Goal: Information Seeking & Learning: Learn about a topic

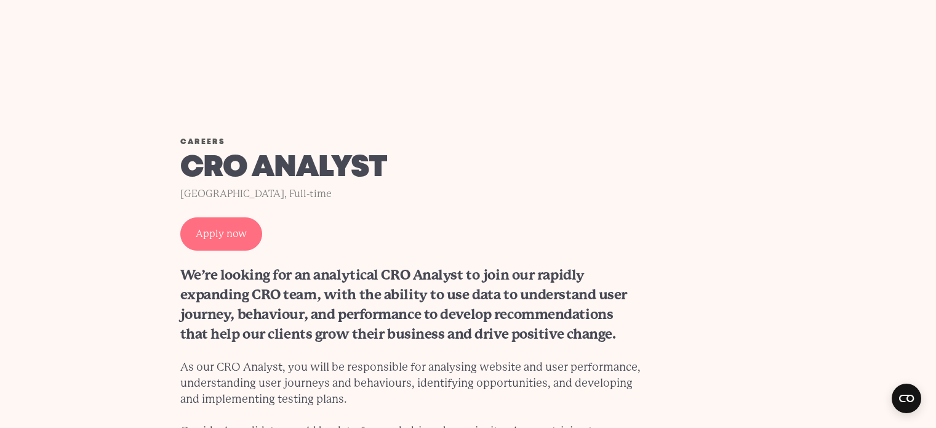
scroll to position [369, 0]
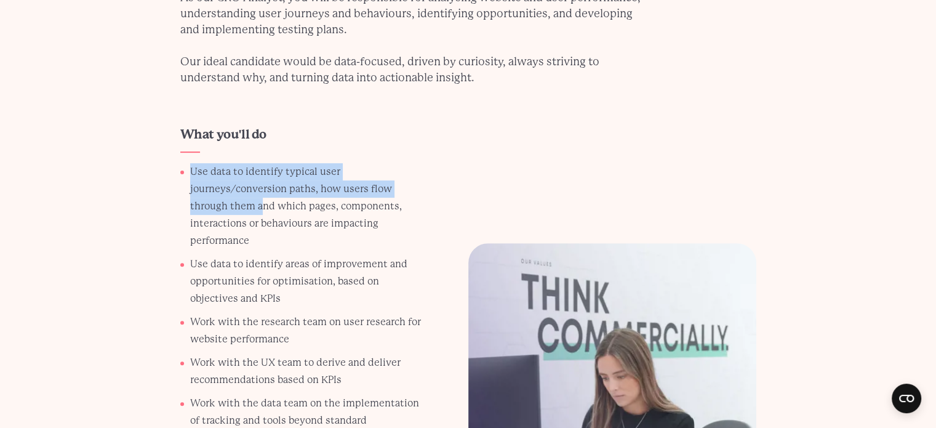
drag, startPoint x: 181, startPoint y: 166, endPoint x: 276, endPoint y: 221, distance: 110.0
click at [266, 214] on ul "Use data to identify typical user journeys/conversion paths, how users flow thr…" at bounding box center [301, 386] width 242 height 446
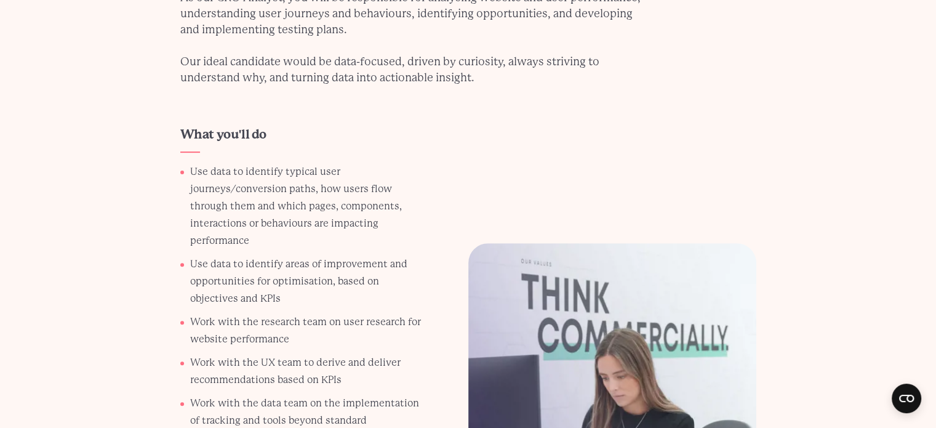
click at [281, 223] on li "Use data to identify typical user journeys/conversion paths, how users flow thr…" at bounding box center [306, 206] width 232 height 86
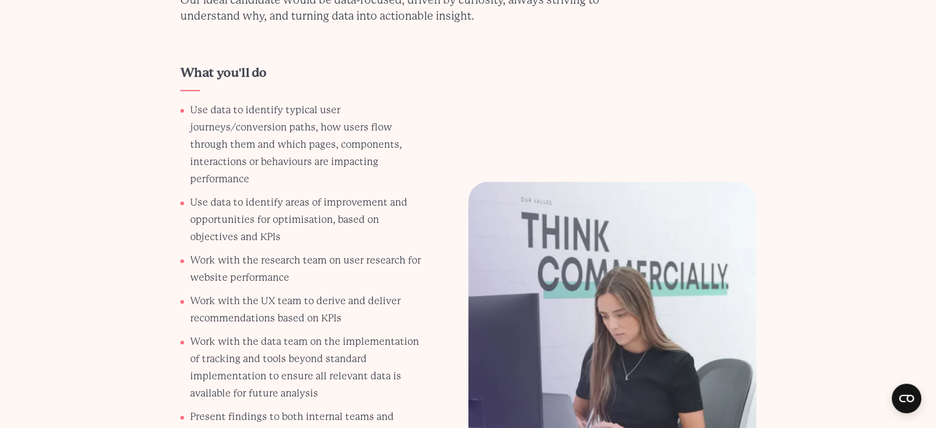
scroll to position [492, 0]
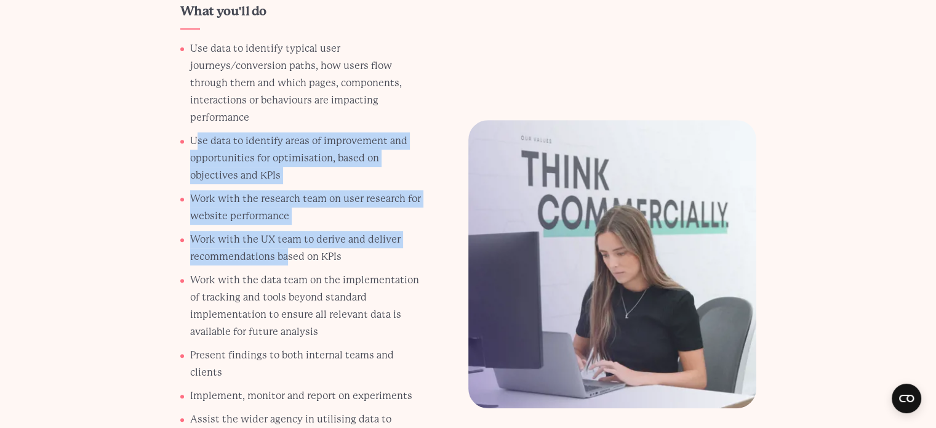
drag, startPoint x: 196, startPoint y: 138, endPoint x: 286, endPoint y: 252, distance: 145.9
click at [286, 251] on ul "Use data to identify typical user journeys/conversion paths, how users flow thr…" at bounding box center [301, 263] width 242 height 446
click at [286, 253] on li "Work with the UX team to derive and deliver recommendations based on KPIs" at bounding box center [306, 248] width 232 height 34
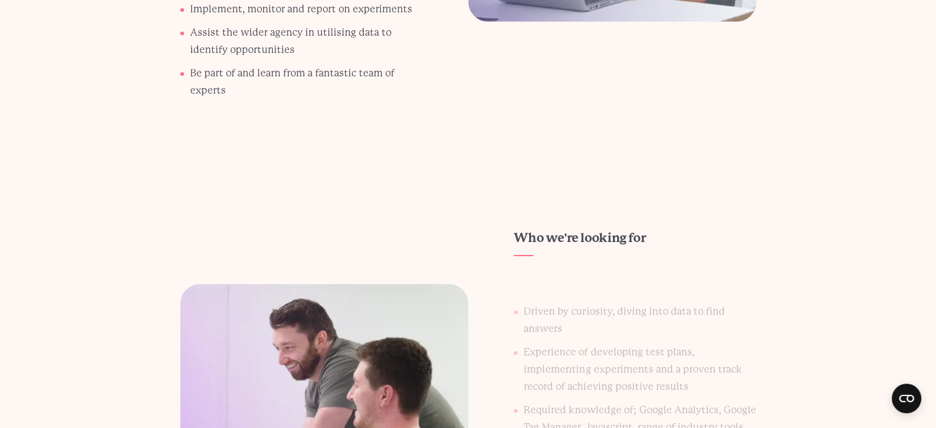
scroll to position [985, 0]
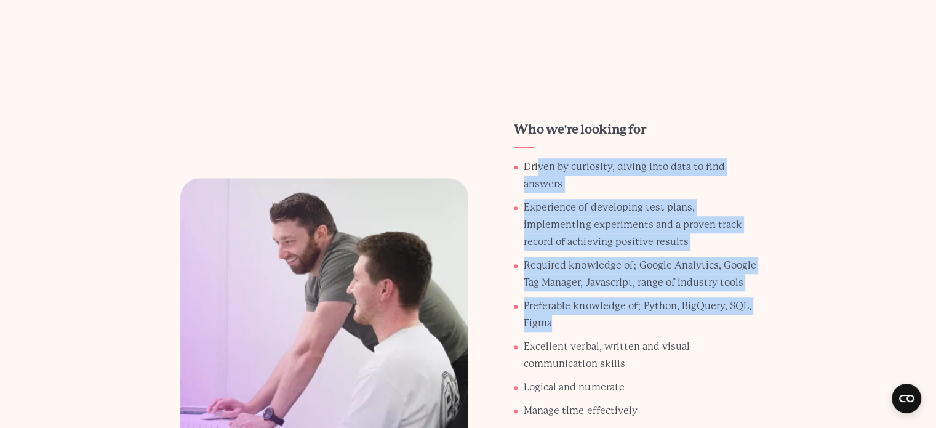
drag, startPoint x: 538, startPoint y: 170, endPoint x: 644, endPoint y: 320, distance: 184.1
click at [644, 320] on ul "Driven by curiosity, diving into data to find answers Experience of developing …" at bounding box center [635, 320] width 242 height 325
click at [644, 320] on li "Preferable knowledge of; Python, BigQuery, SQL, Figma" at bounding box center [640, 314] width 232 height 34
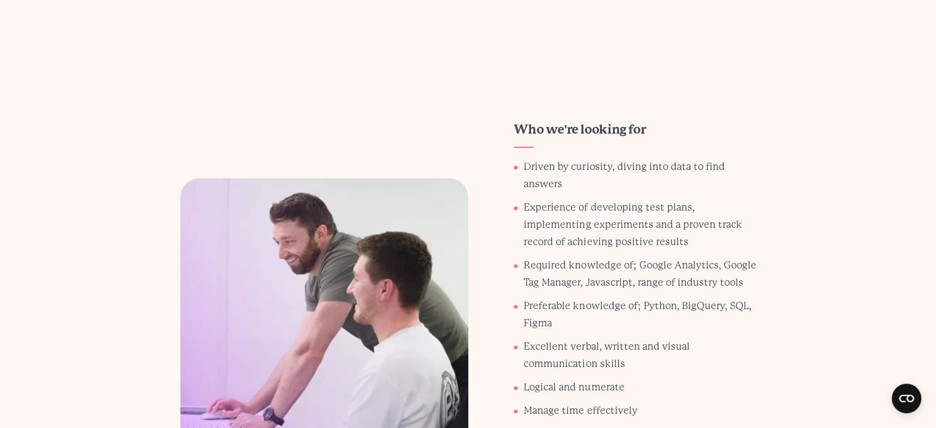
scroll to position [1108, 0]
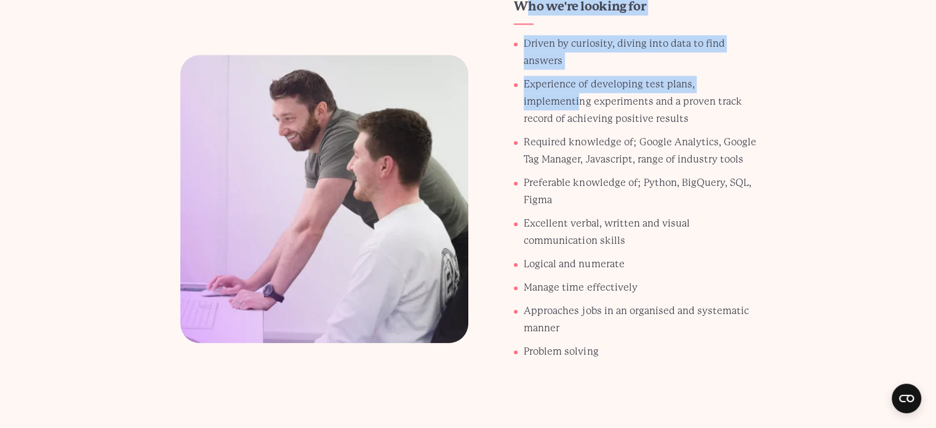
drag, startPoint x: 524, startPoint y: 19, endPoint x: 576, endPoint y: 94, distance: 91.5
click at [576, 94] on div "Who we're looking for Driven by curiosity, diving into data to find answers Exp…" at bounding box center [612, 198] width 288 height 401
click at [576, 94] on li "Experience of developing test plans, implementing experiments and a proven trac…" at bounding box center [640, 102] width 232 height 52
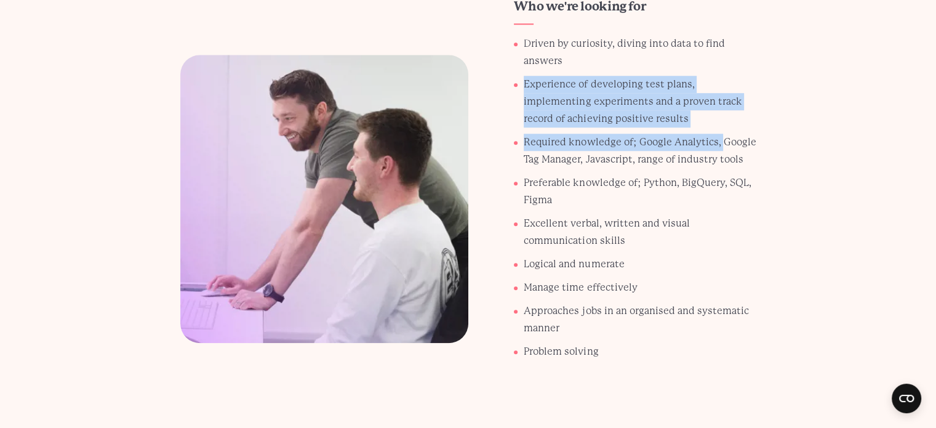
drag, startPoint x: 513, startPoint y: 80, endPoint x: 718, endPoint y: 139, distance: 212.7
click at [718, 139] on div "Who we're looking for Driven by curiosity, diving into data to find answers Exp…" at bounding box center [612, 198] width 288 height 401
drag, startPoint x: 718, startPoint y: 139, endPoint x: 716, endPoint y: 165, distance: 25.9
click at [718, 140] on li "Required knowledge of; Google Analytics, Google Tag Manager, Javascript, range …" at bounding box center [640, 151] width 232 height 34
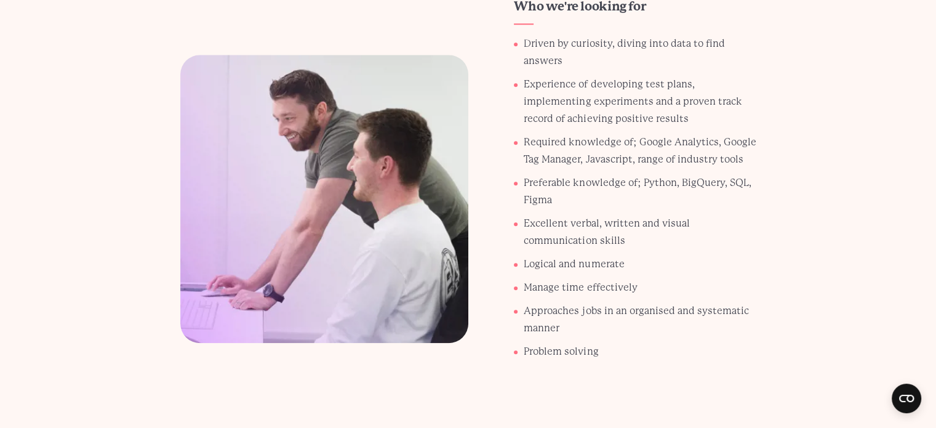
click at [718, 171] on ul "Driven by curiosity, diving into data to find answers Experience of developing …" at bounding box center [635, 197] width 242 height 325
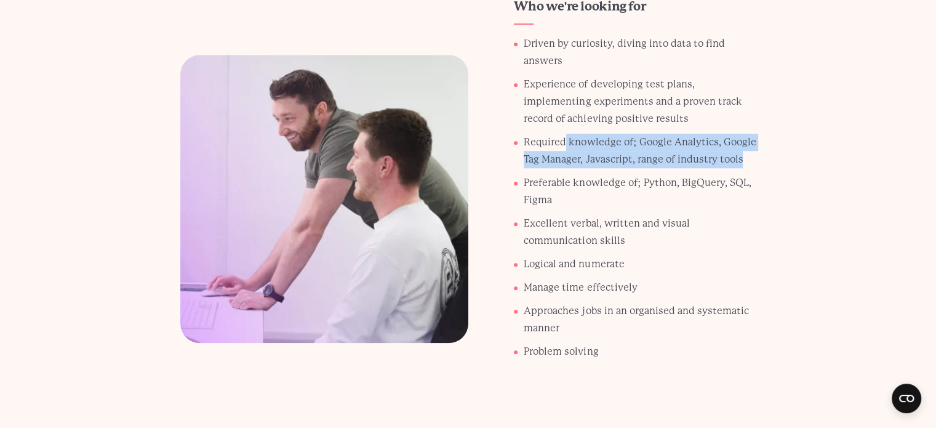
drag, startPoint x: 753, startPoint y: 161, endPoint x: 566, endPoint y: 144, distance: 187.3
click at [566, 144] on li "Required knowledge of; Google Analytics, Google Tag Manager, Javascript, range …" at bounding box center [640, 151] width 232 height 34
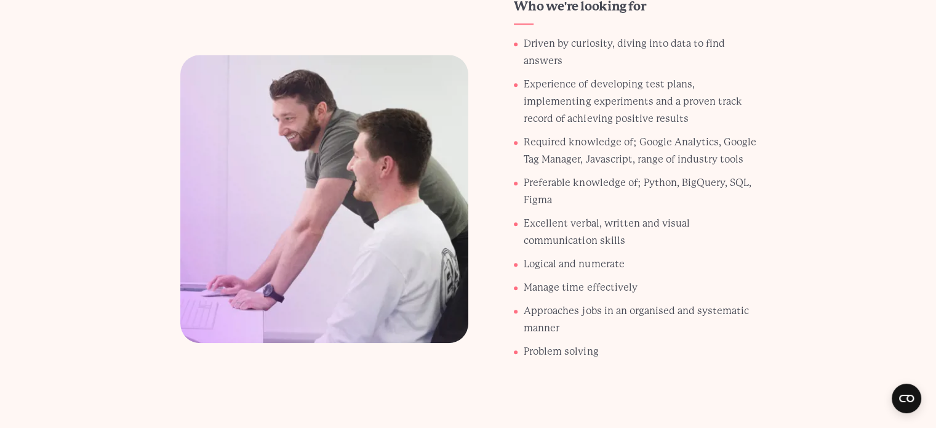
click at [559, 145] on li "Required knowledge of; Google Analytics, Google Tag Manager, Javascript, range …" at bounding box center [640, 151] width 232 height 34
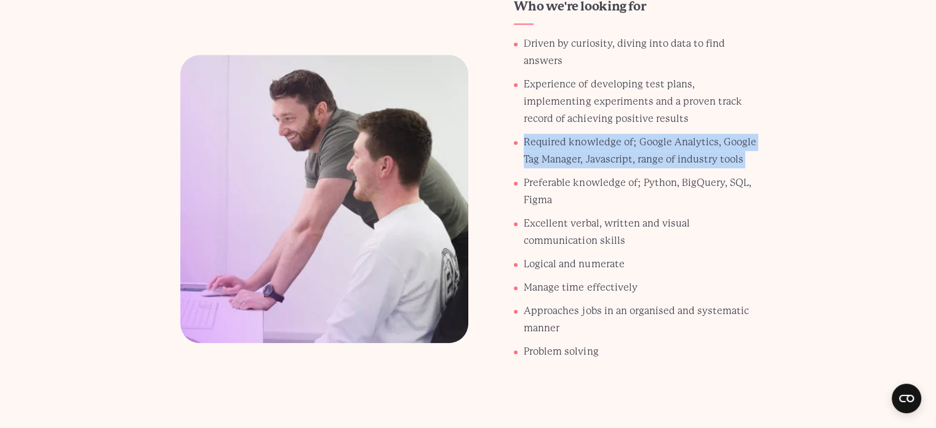
click at [559, 145] on li "Required knowledge of; Google Analytics, Google Tag Manager, Javascript, range …" at bounding box center [640, 151] width 232 height 34
click at [543, 150] on li "Required knowledge of; Google Analytics, Google Tag Manager, Javascript, range …" at bounding box center [640, 151] width 232 height 34
drag, startPoint x: 521, startPoint y: 134, endPoint x: 675, endPoint y: 161, distance: 156.1
click at [675, 161] on ul "Driven by curiosity, diving into data to find answers Experience of developing …" at bounding box center [635, 197] width 242 height 325
click at [675, 161] on li "Required knowledge of; Google Analytics, Google Tag Manager, Javascript, range …" at bounding box center [640, 151] width 232 height 34
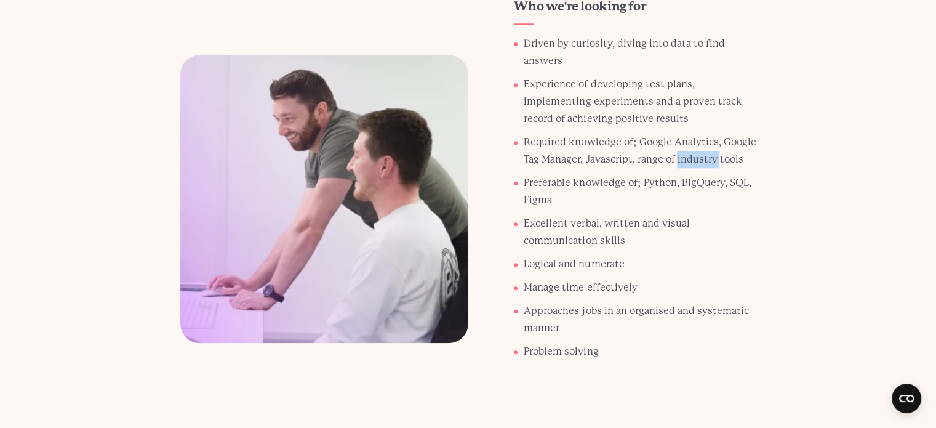
click at [675, 161] on li "Required knowledge of; Google Analytics, Google Tag Manager, Javascript, range …" at bounding box center [640, 151] width 232 height 34
drag, startPoint x: 671, startPoint y: 162, endPoint x: 644, endPoint y: 161, distance: 27.7
click at [670, 162] on li "Required knowledge of; Google Analytics, Google Tag Manager, Javascript, range …" at bounding box center [640, 151] width 232 height 34
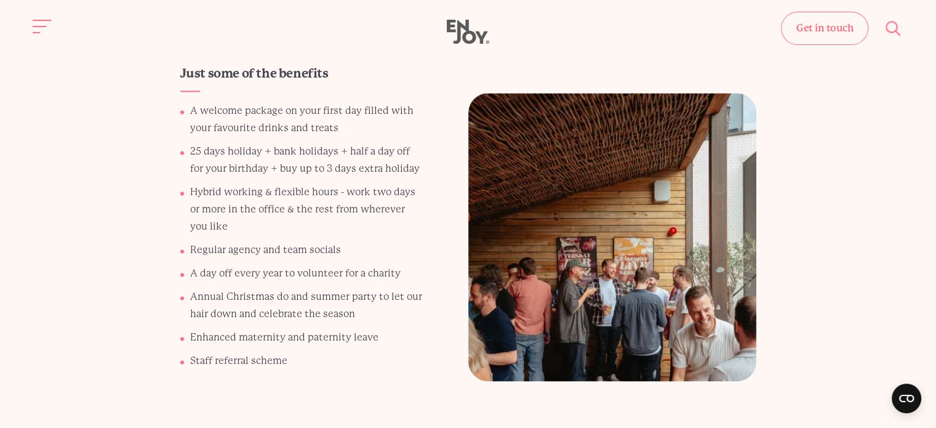
scroll to position [1723, 0]
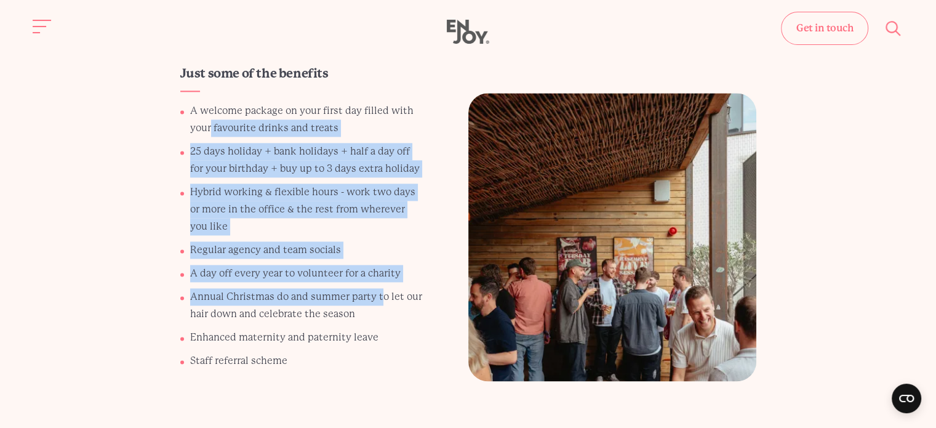
click at [404, 318] on ul "A welcome package on your first day filled with your favourite drinks and treat…" at bounding box center [301, 235] width 242 height 267
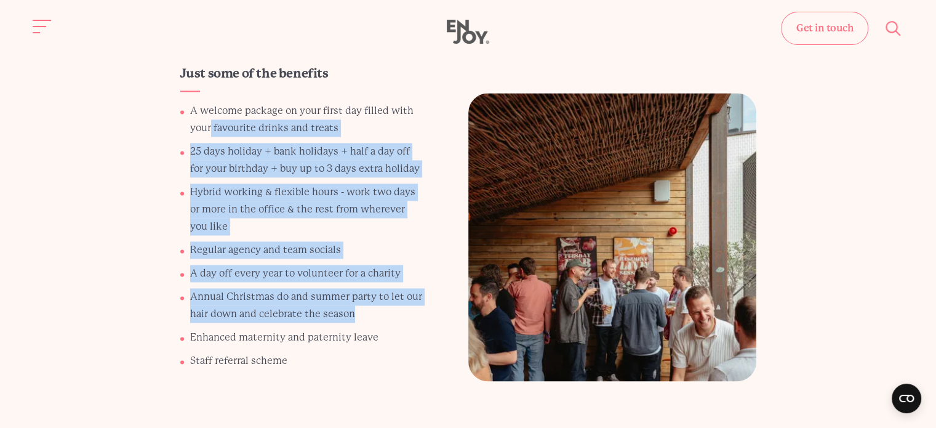
click at [404, 318] on li "Annual Christmas do and summer party to let our hair down and celebrate the sea…" at bounding box center [306, 305] width 232 height 34
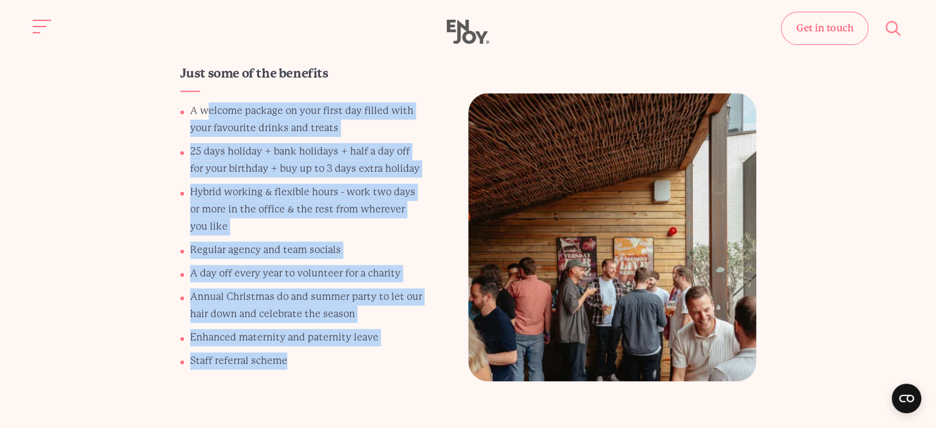
drag, startPoint x: 380, startPoint y: 351, endPoint x: 207, endPoint y: 116, distance: 291.8
click at [207, 116] on ul "A welcome package on your first day filled with your favourite drinks and treat…" at bounding box center [301, 235] width 242 height 267
click at [207, 116] on li "A welcome package on your first day filled with your favourite drinks and treats" at bounding box center [306, 119] width 232 height 34
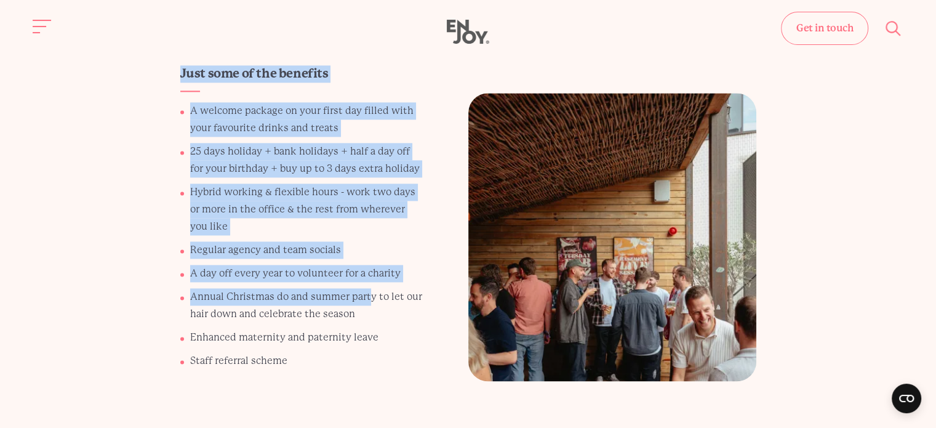
drag, startPoint x: 178, startPoint y: 86, endPoint x: 377, endPoint y: 305, distance: 295.8
click at [367, 291] on div "Just some of the benefits A welcome package on your first day filled with your …" at bounding box center [468, 236] width 635 height 343
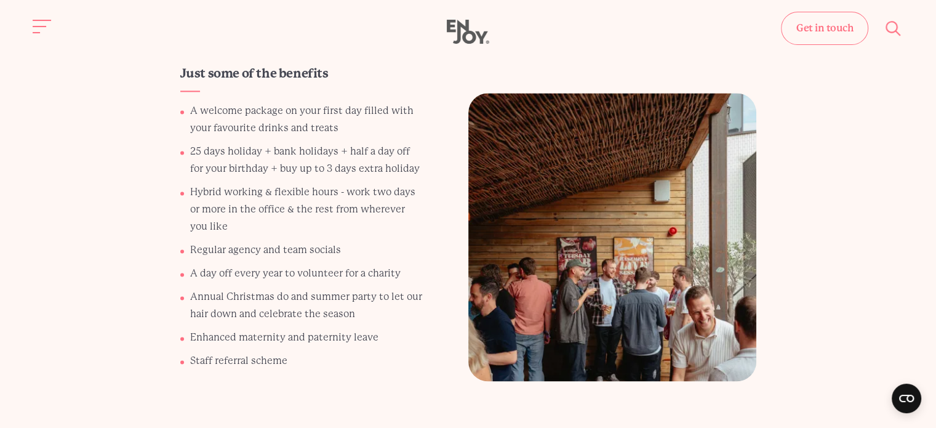
click at [377, 305] on li "Annual Christmas do and summer party to let our hair down and celebrate the sea…" at bounding box center [306, 305] width 232 height 34
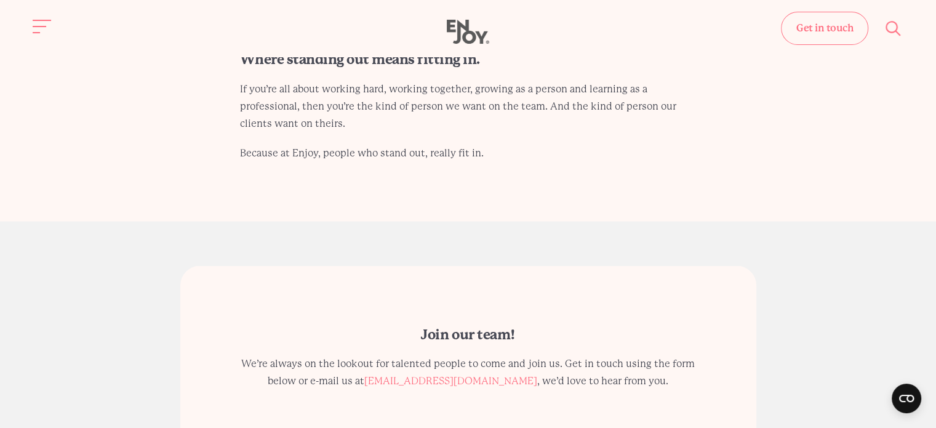
scroll to position [2078, 0]
